Goal: Transaction & Acquisition: Purchase product/service

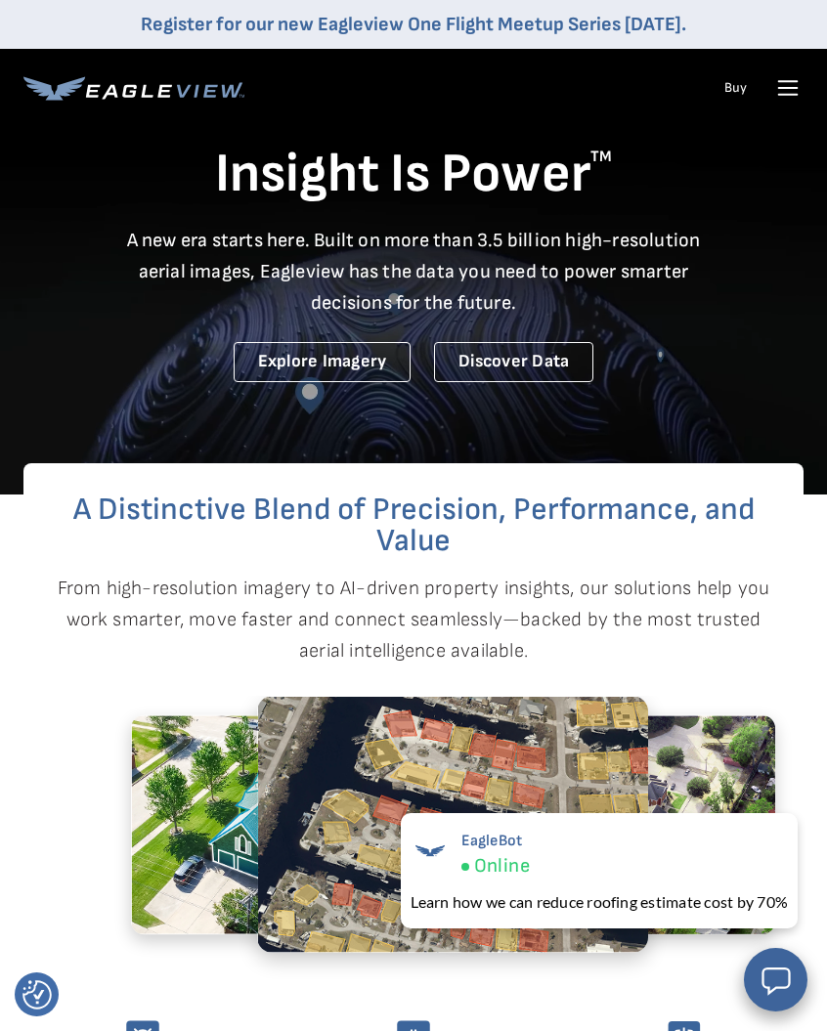
click at [732, 79] on link "Buy" at bounding box center [735, 88] width 22 height 18
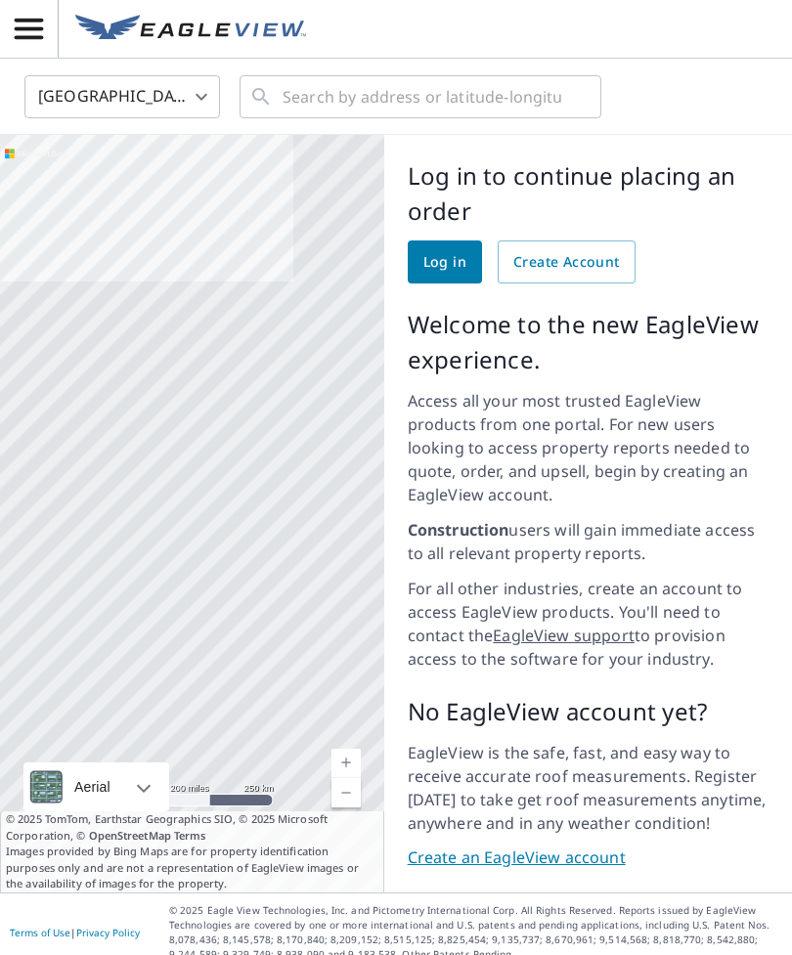
click at [434, 254] on span "Log in" at bounding box center [444, 262] width 43 height 24
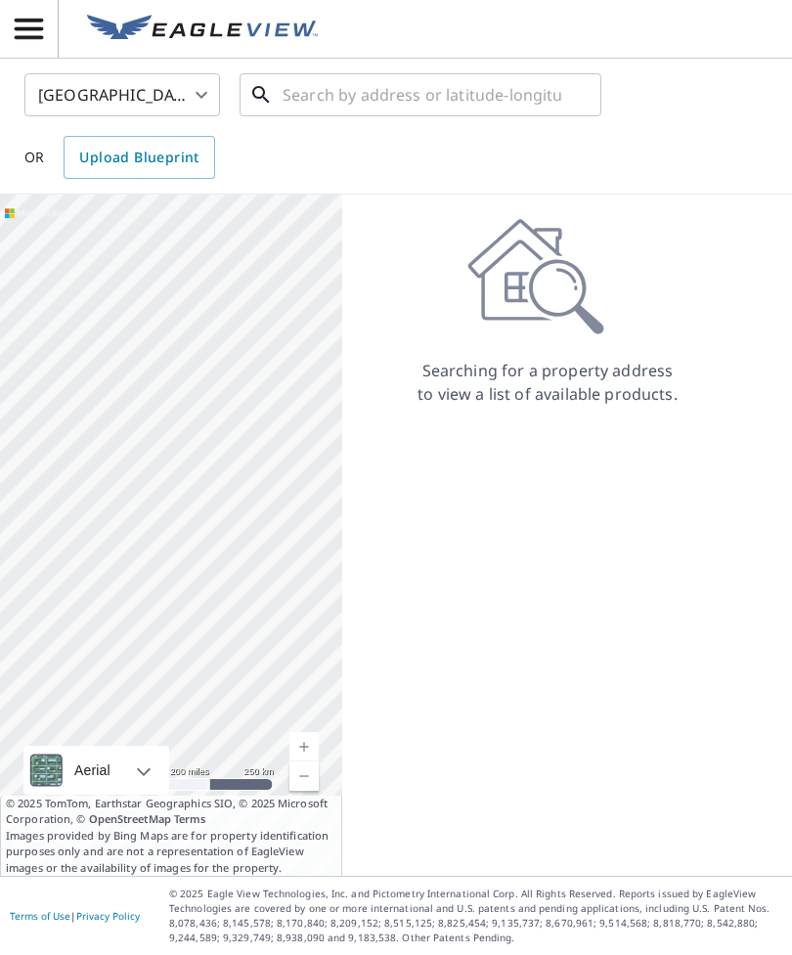
click at [309, 89] on input "text" at bounding box center [421, 94] width 279 height 55
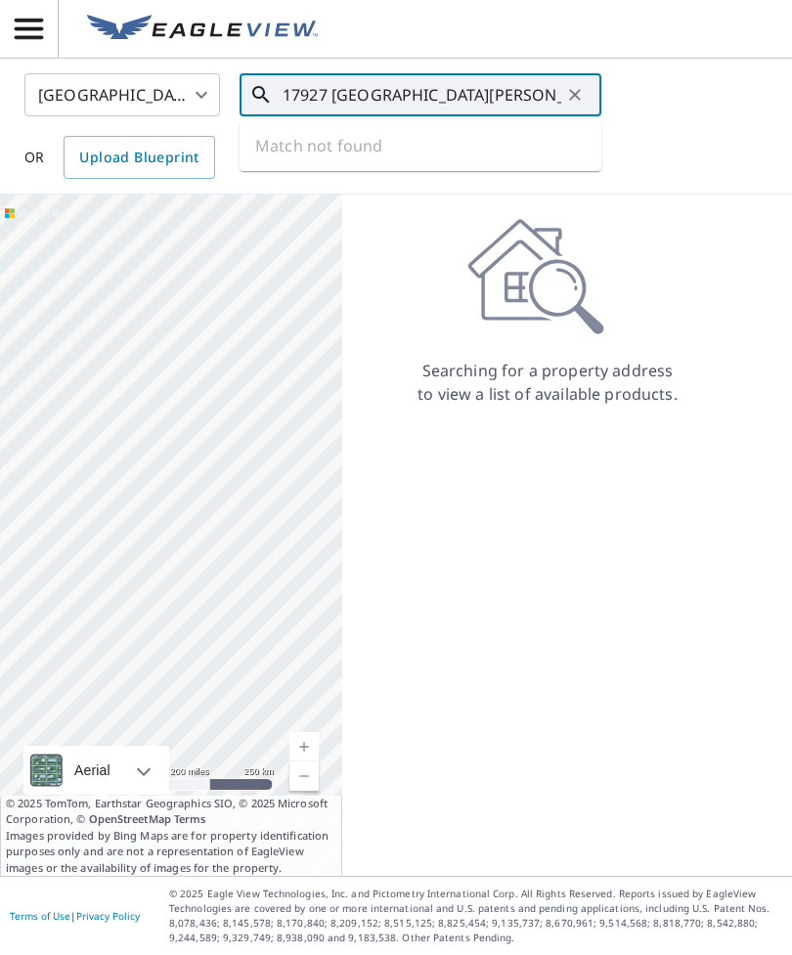
type input "17927 oak field glen lane cypress to 77433"
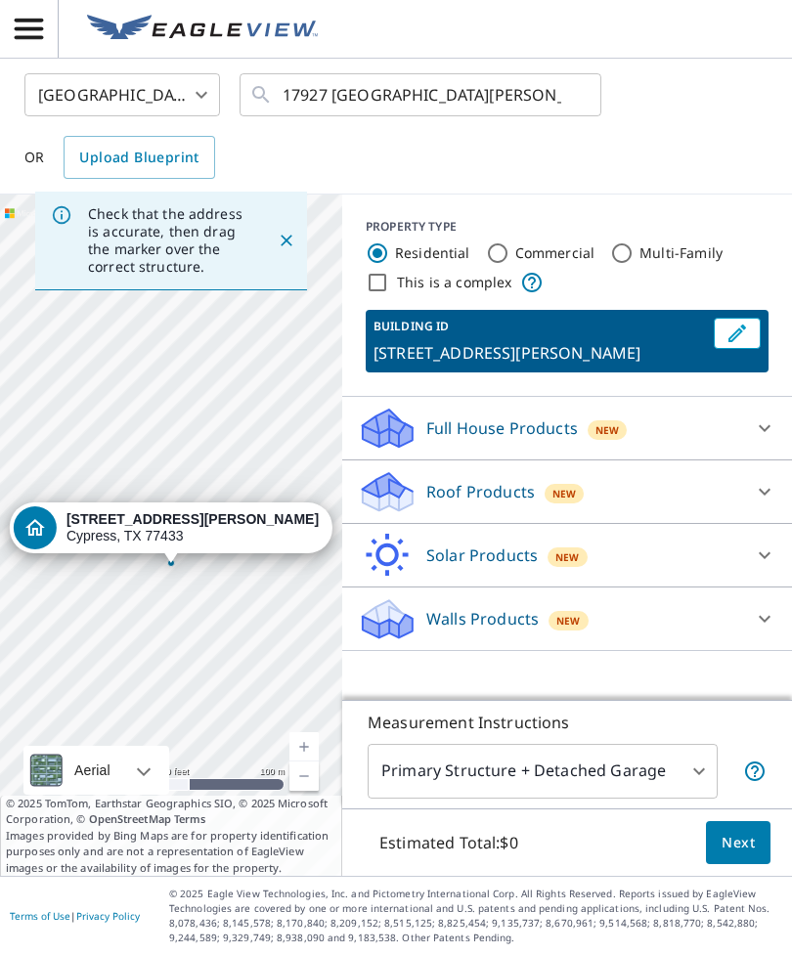
click at [724, 855] on span "Next" at bounding box center [737, 843] width 33 height 24
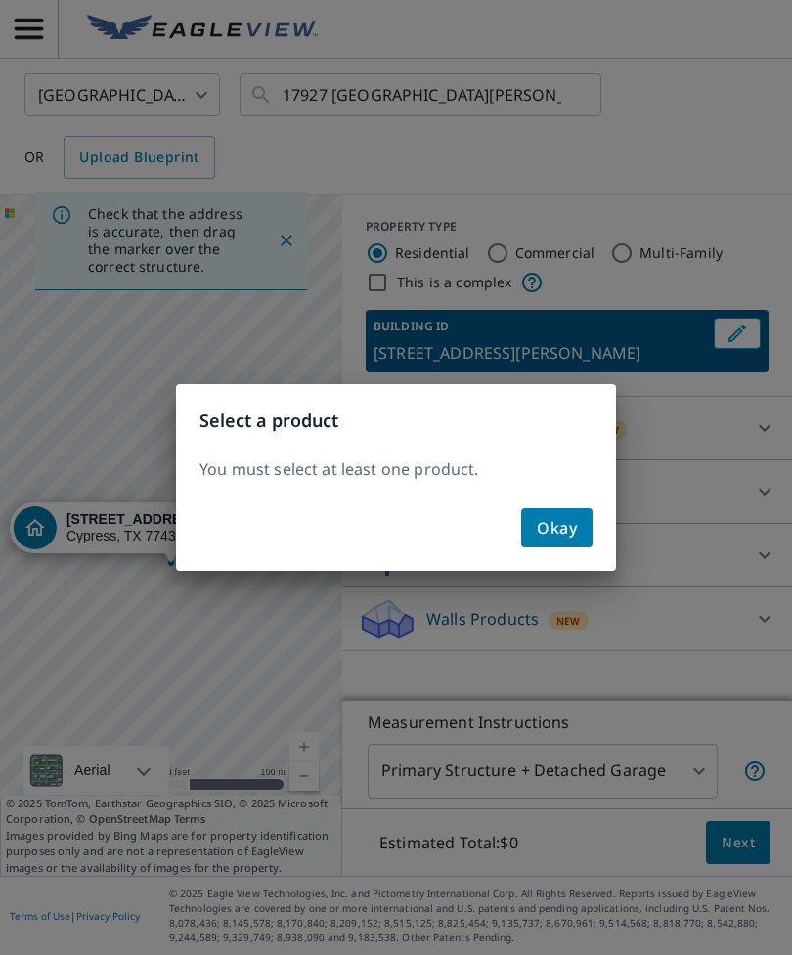
click at [554, 536] on span "Okay" at bounding box center [557, 527] width 40 height 27
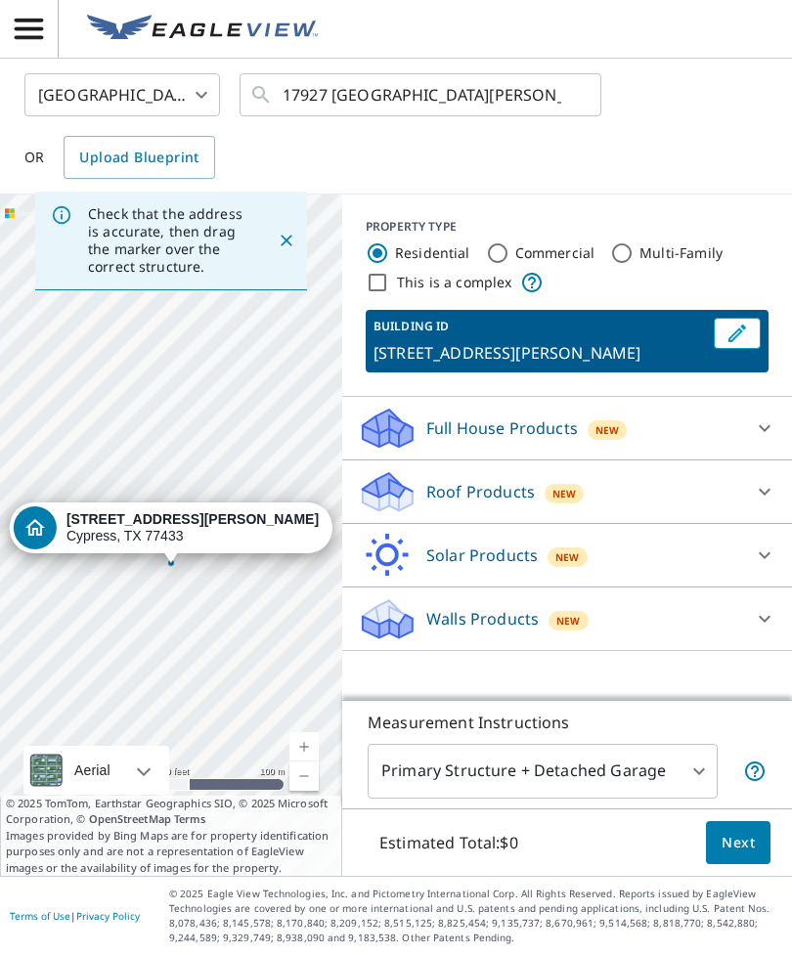
scroll to position [63, 0]
click at [689, 774] on body "DA DA United States US ​ 17927 oak field glen lane cypress to 77433 ​ OR Upload…" at bounding box center [396, 477] width 792 height 955
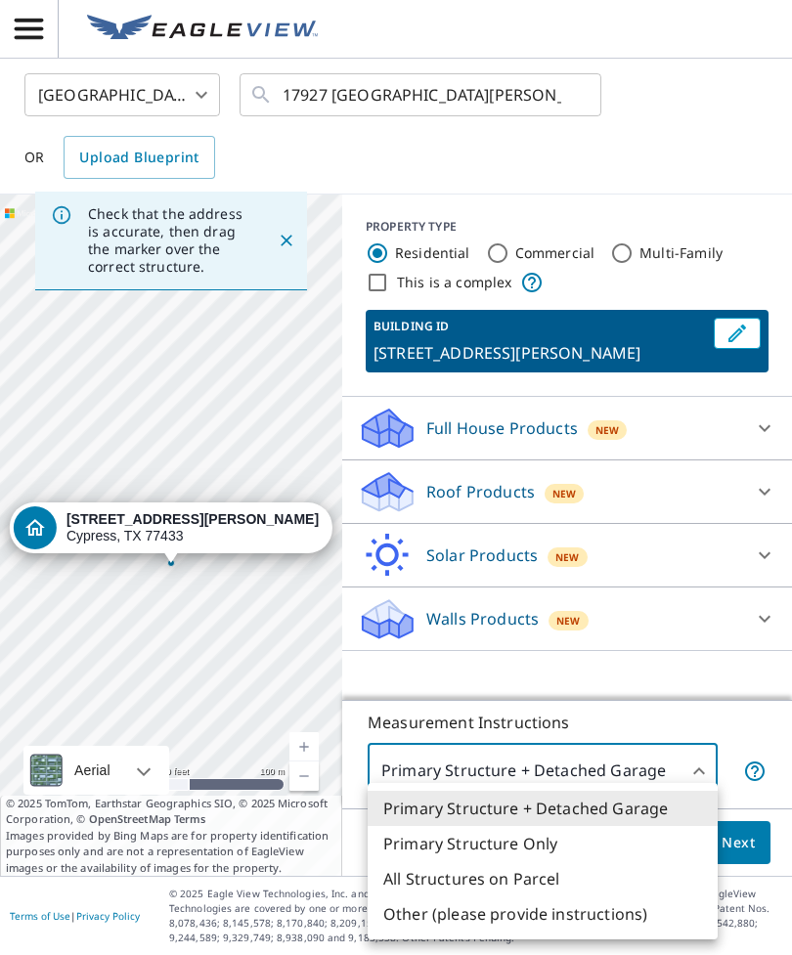
click at [747, 696] on div at bounding box center [396, 477] width 792 height 955
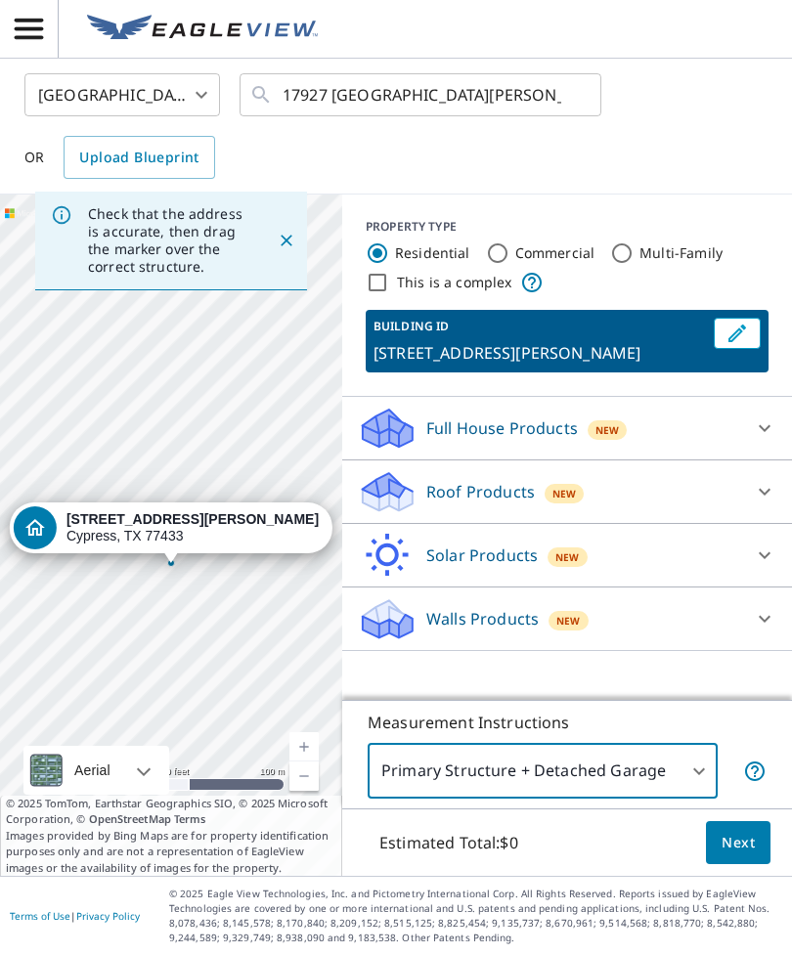
click at [550, 843] on div "Estimated Total: $0 Next" at bounding box center [567, 842] width 450 height 68
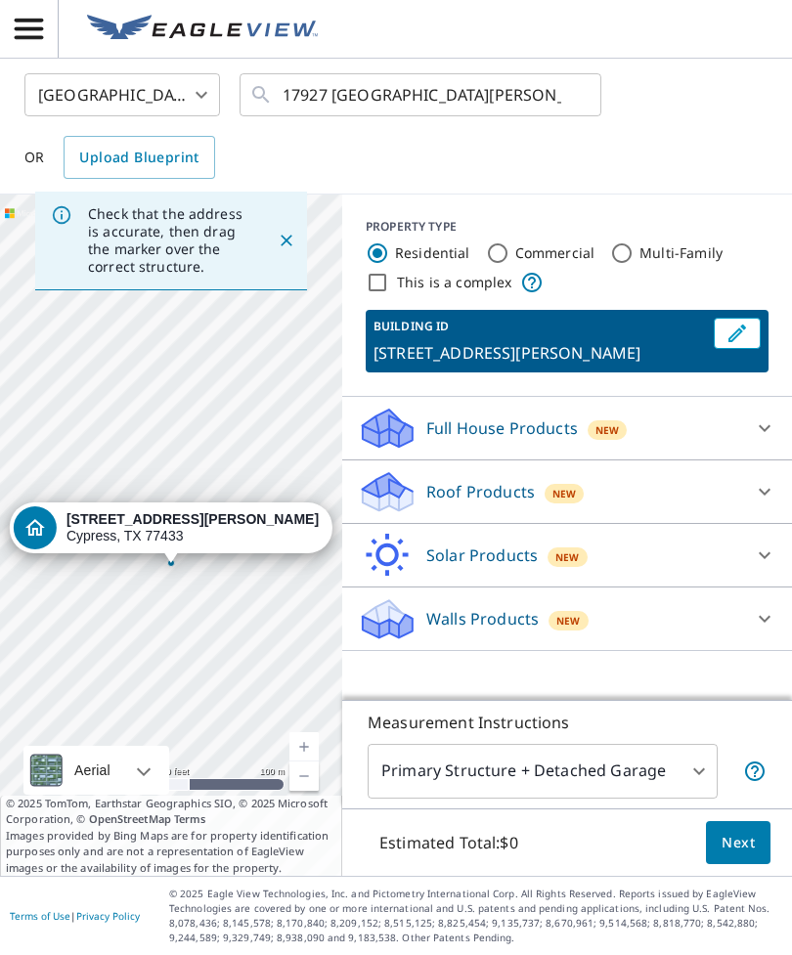
click at [751, 468] on div at bounding box center [764, 491] width 47 height 47
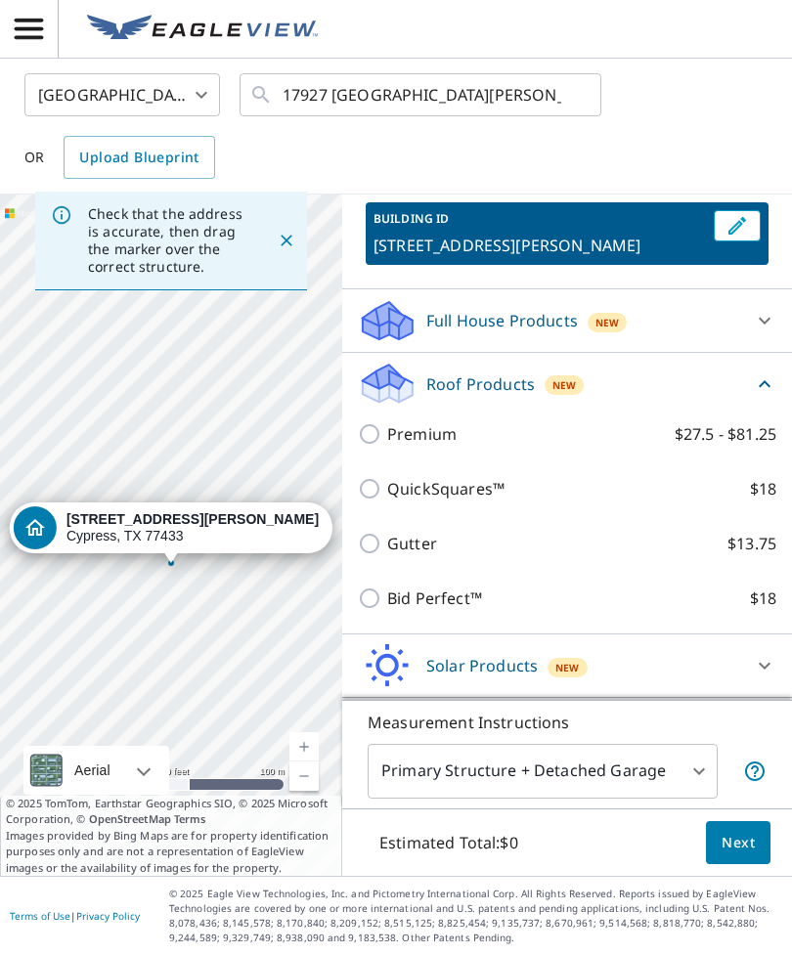
scroll to position [107, 0]
click at [415, 587] on p "Bid Perfect™" at bounding box center [434, 598] width 95 height 23
click at [387, 587] on input "Bid Perfect™ $18" at bounding box center [372, 598] width 29 height 23
checkbox input "true"
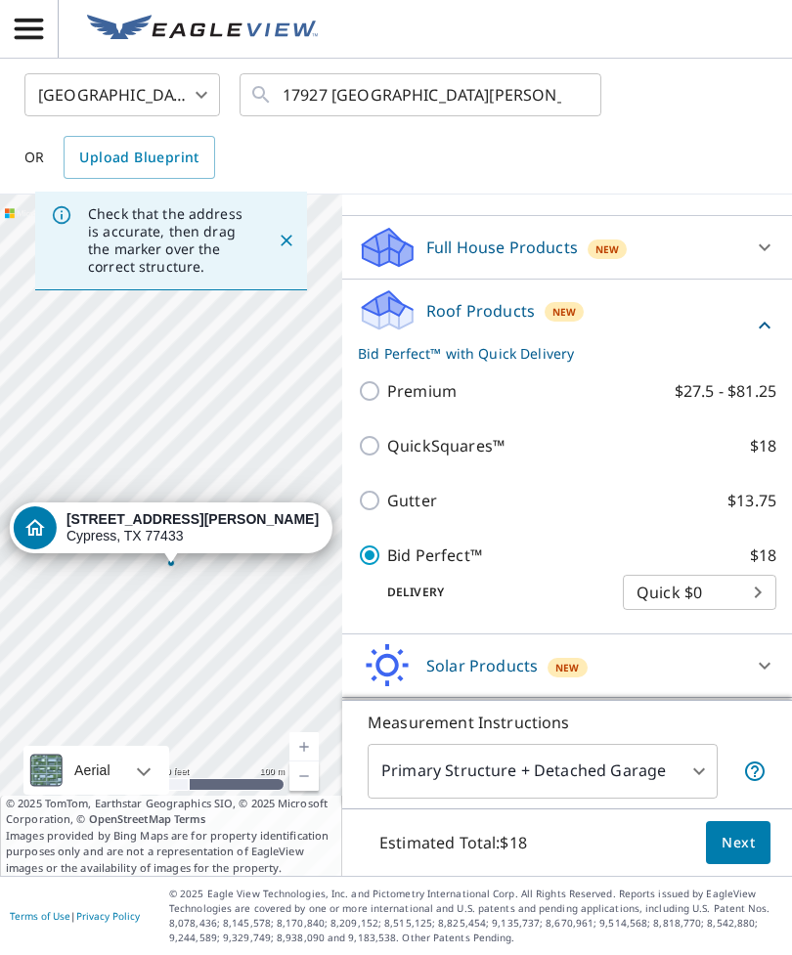
scroll to position [180, 0]
click at [724, 854] on button "Next" at bounding box center [738, 843] width 65 height 44
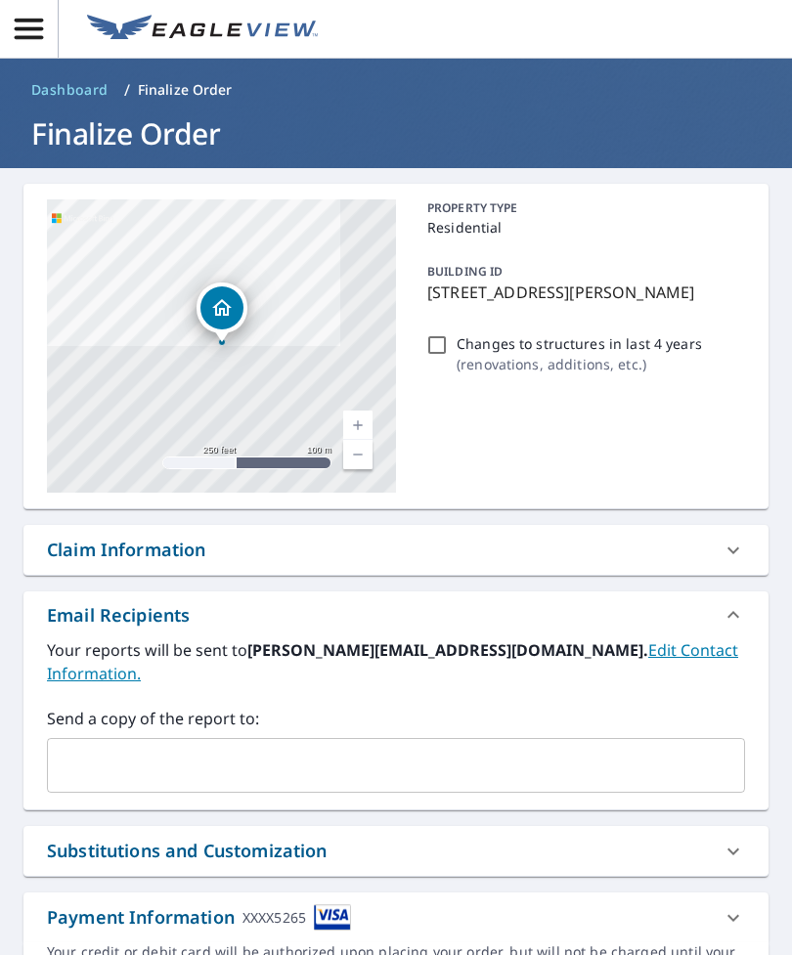
click at [121, 747] on input "text" at bounding box center [381, 765] width 651 height 37
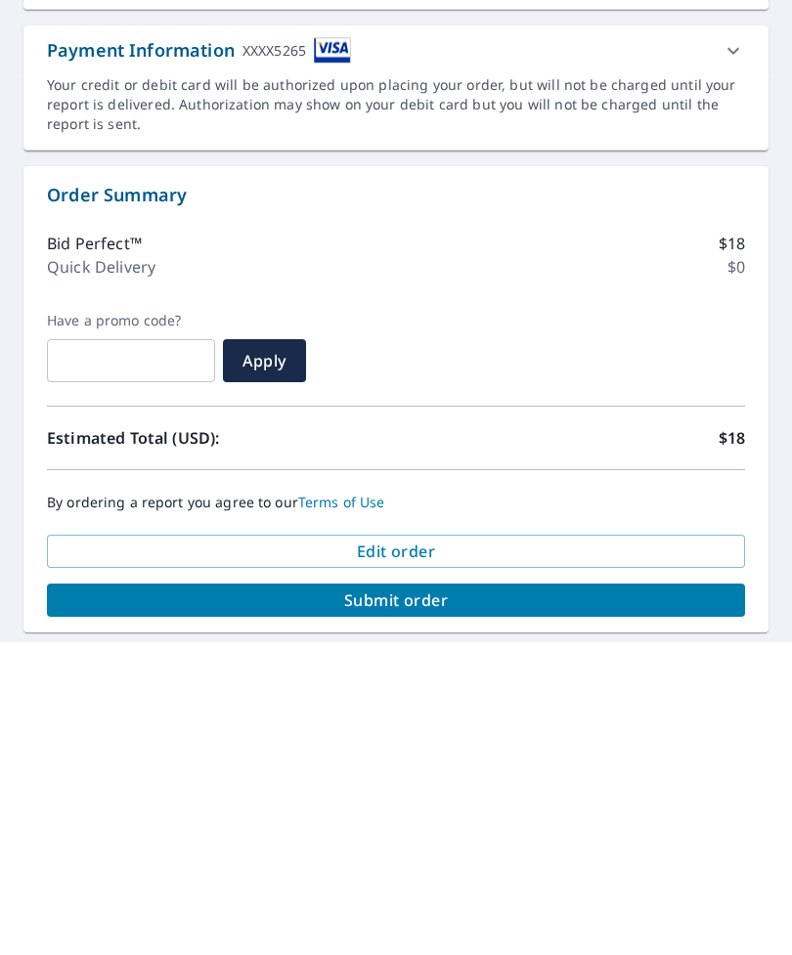
scroll to position [553, 0]
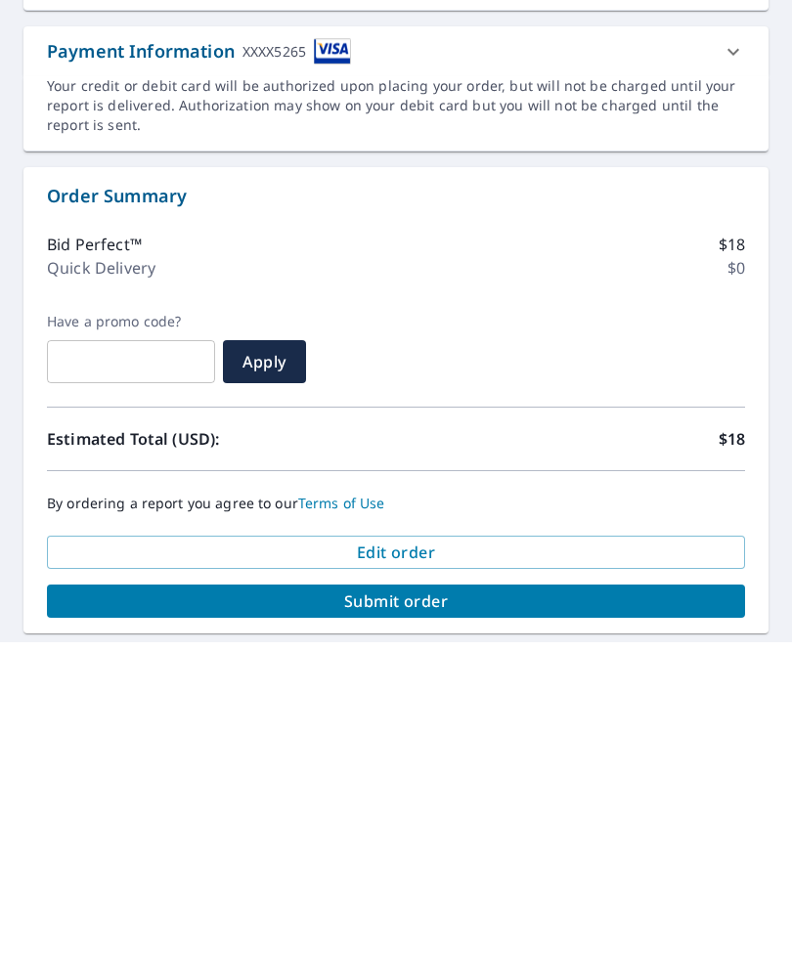
type input "denise@allapprovedtx.com"
click at [520, 903] on span "Submit order" at bounding box center [396, 914] width 667 height 22
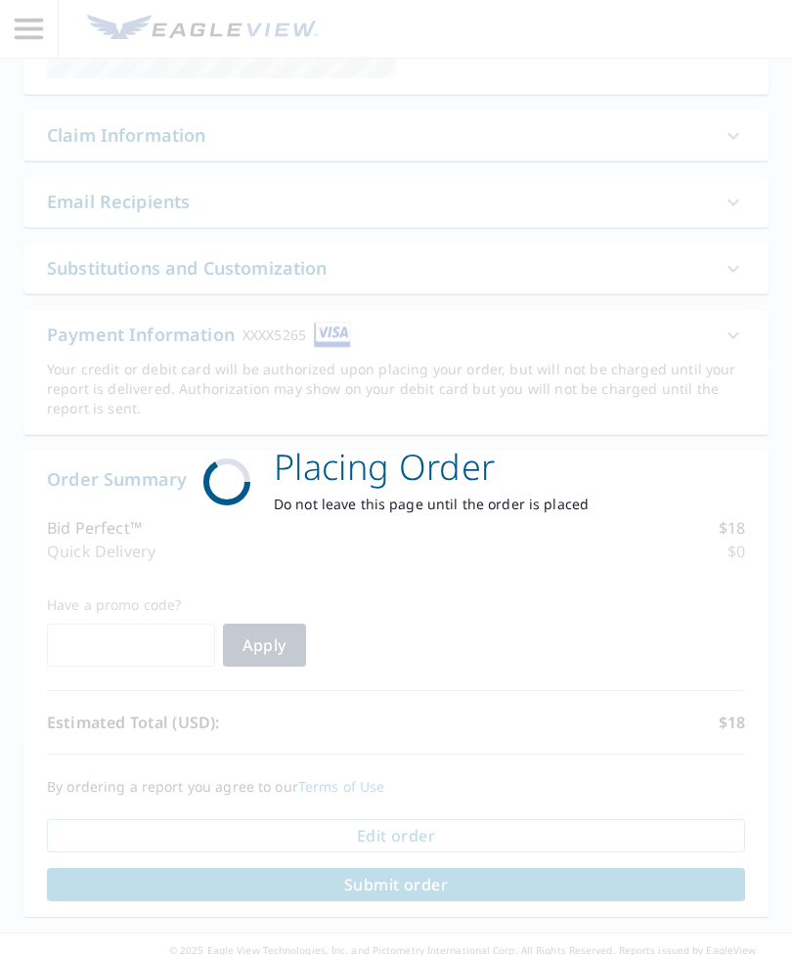
scroll to position [409, 0]
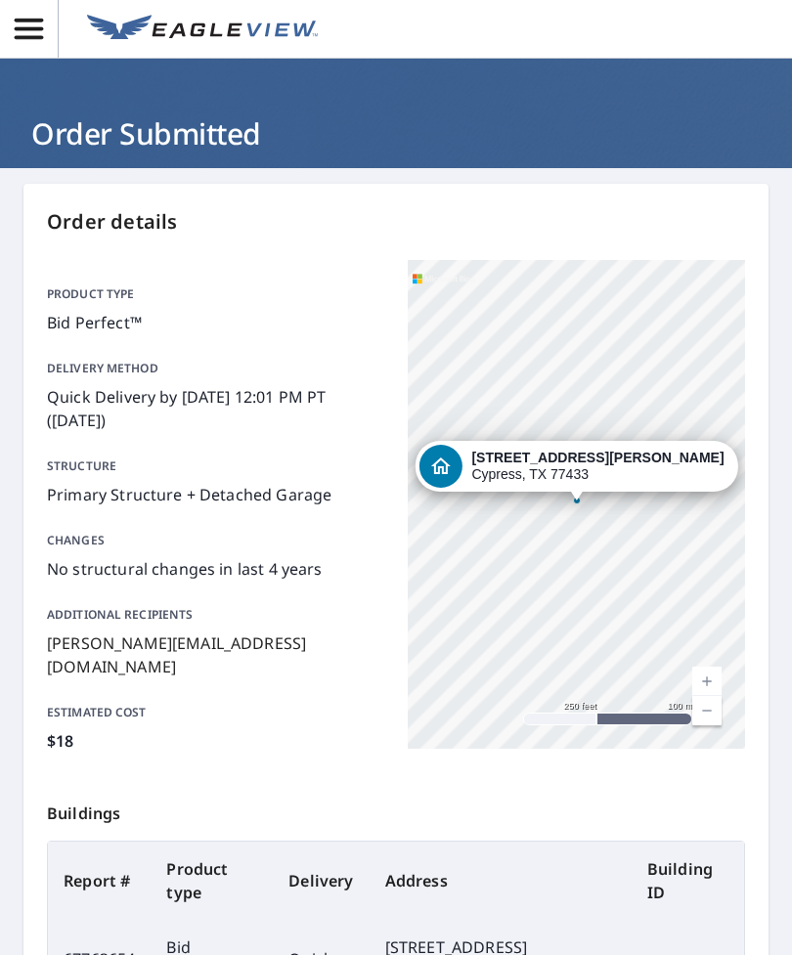
click at [28, 36] on icon "button" at bounding box center [29, 29] width 28 height 21
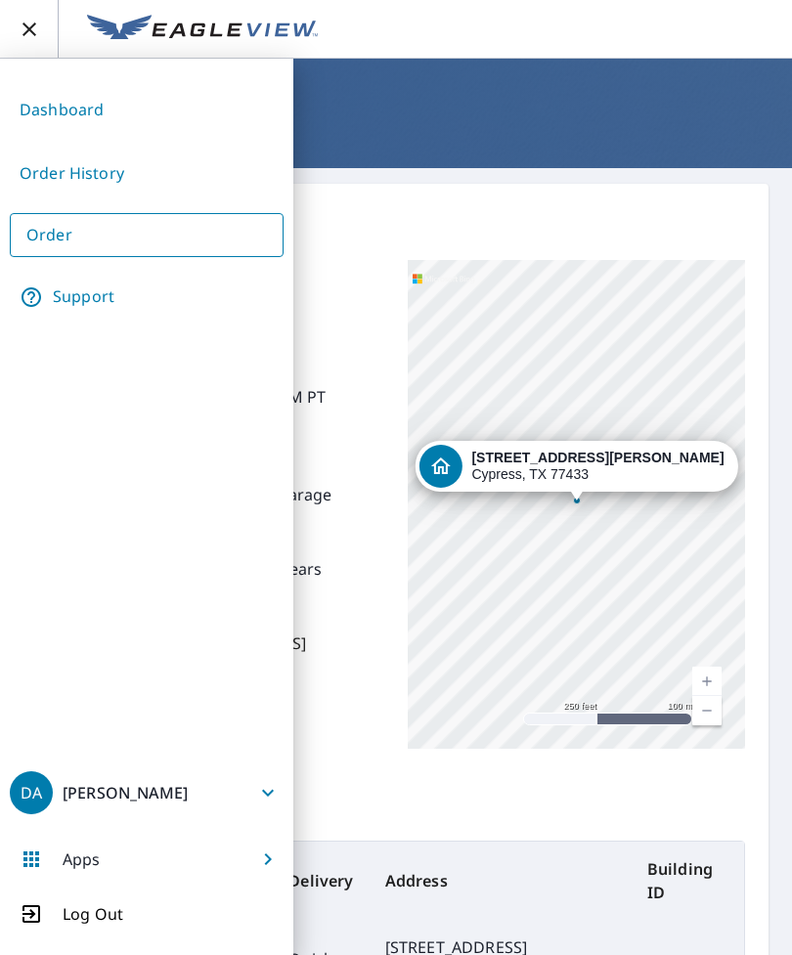
click at [101, 150] on link "Order History" at bounding box center [147, 174] width 274 height 48
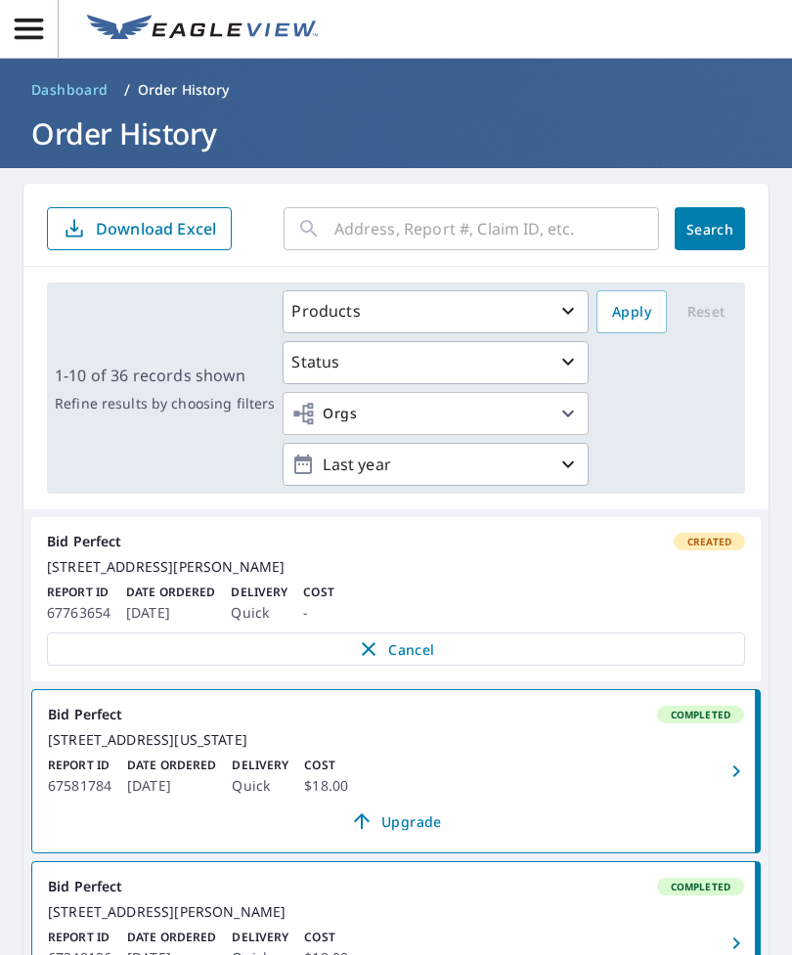
click at [209, 576] on div "17927 Oakfield Glen Ln Cypress, TX 77433" at bounding box center [396, 567] width 698 height 18
